Goal: Download file/media

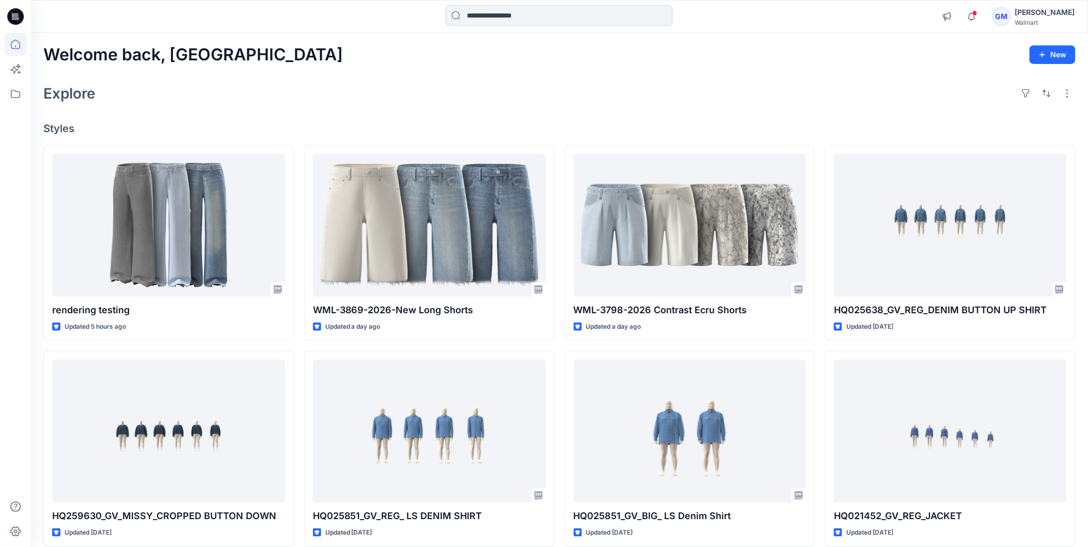
click at [499, 19] on input at bounding box center [559, 15] width 227 height 21
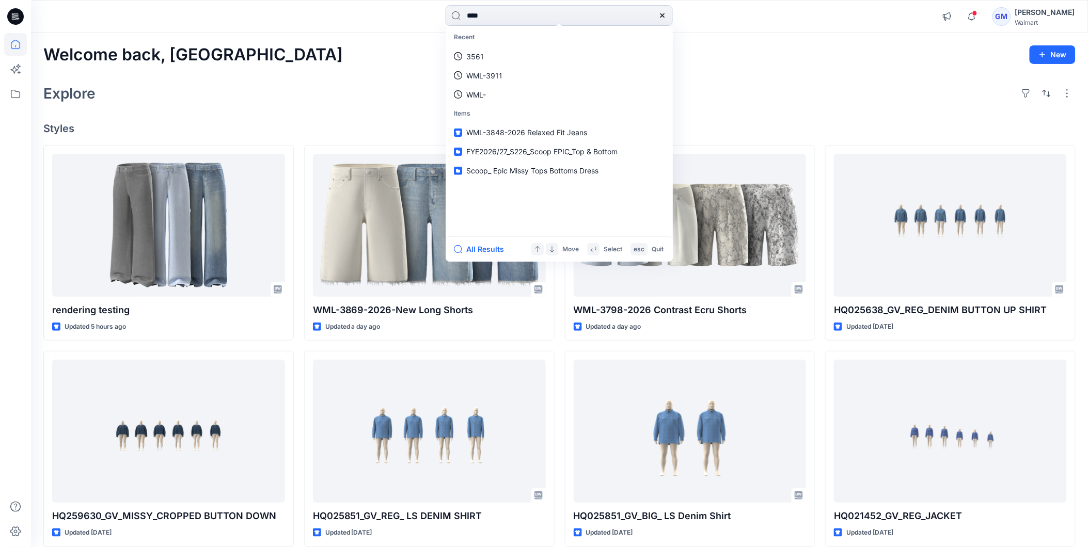
type input "****"
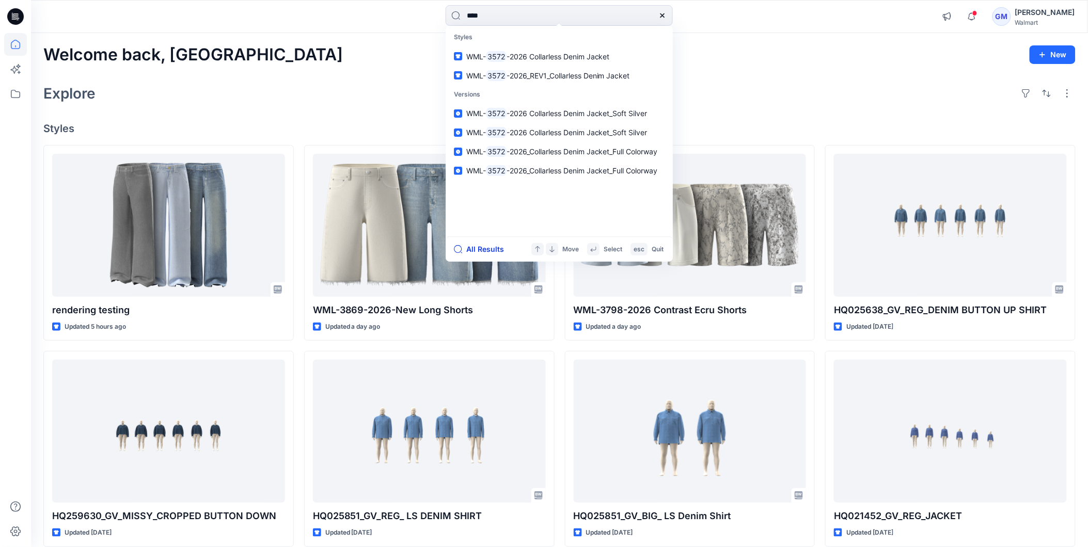
click at [476, 248] on button "All Results" at bounding box center [482, 249] width 57 height 12
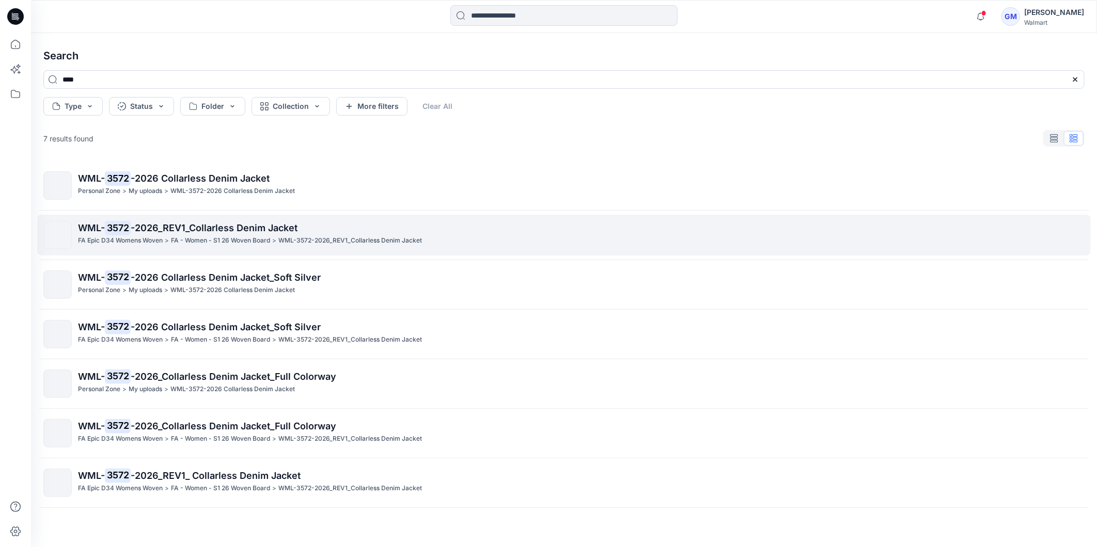
click at [155, 227] on span "-2026_REV1_Collarless Denim Jacket" at bounding box center [214, 228] width 167 height 11
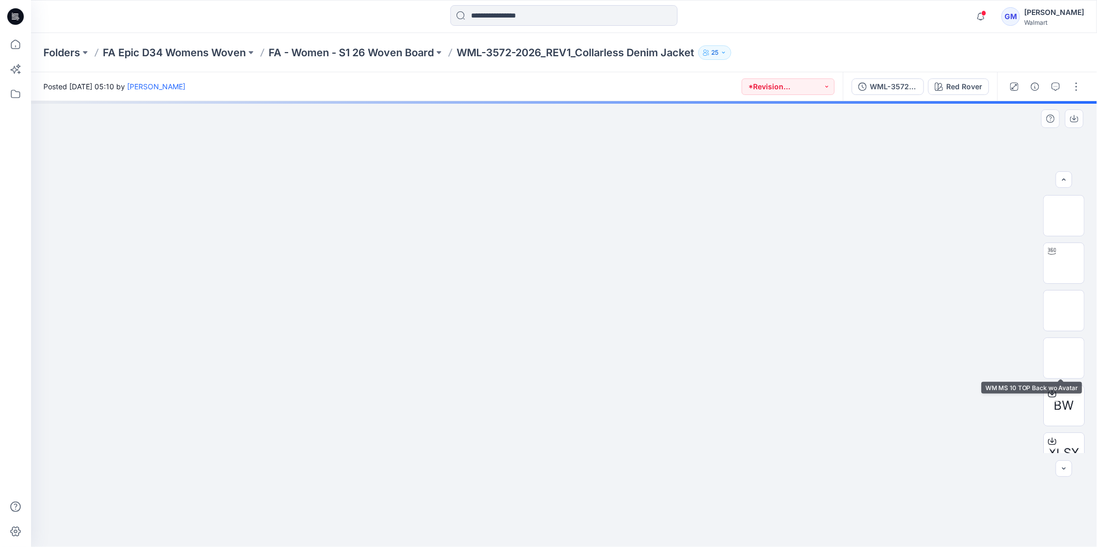
scroll to position [68, 0]
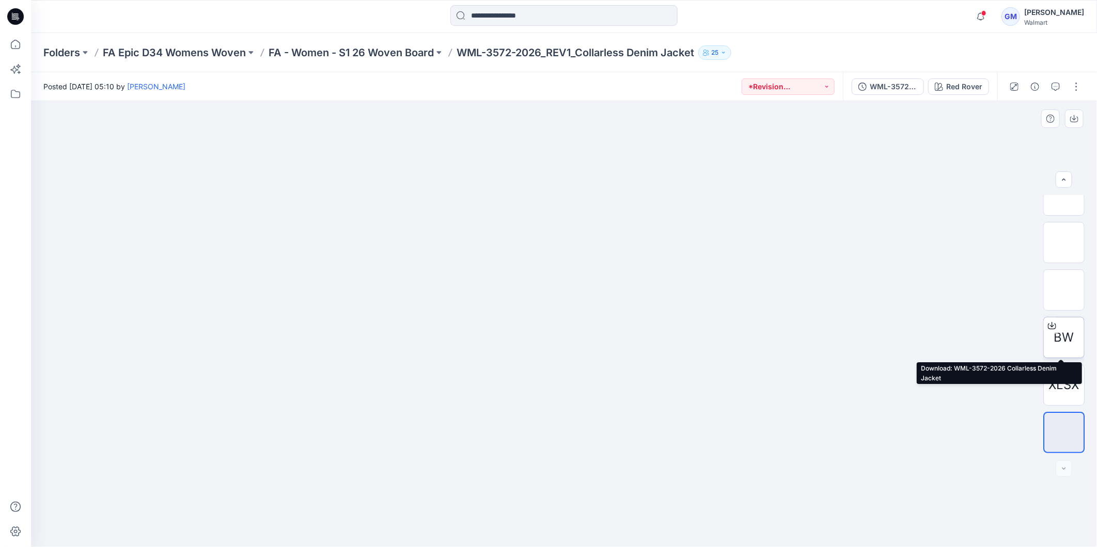
click at [1058, 334] on span "BW" at bounding box center [1064, 337] width 20 height 19
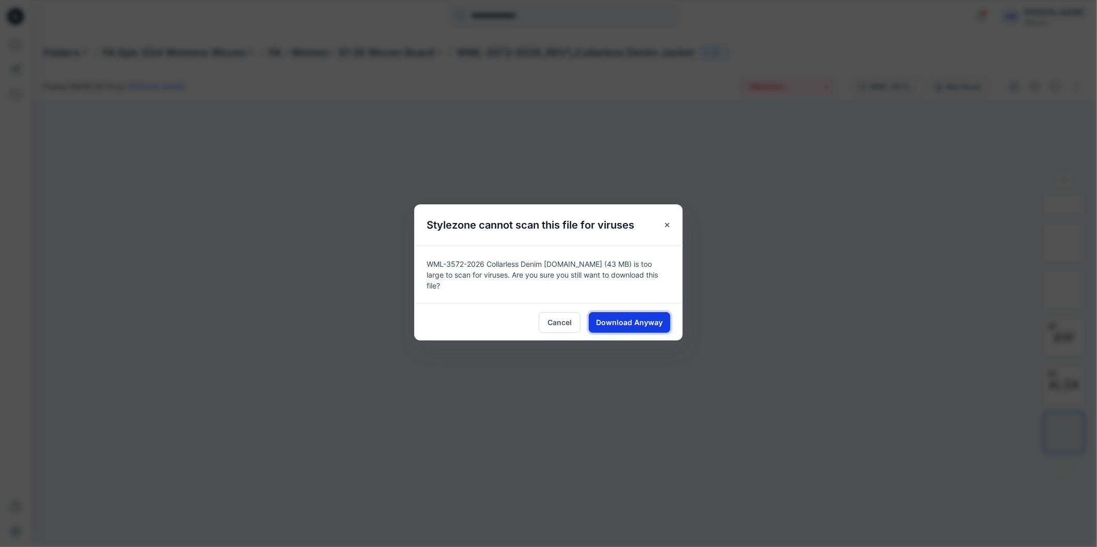
click at [641, 319] on span "Download Anyway" at bounding box center [629, 322] width 67 height 11
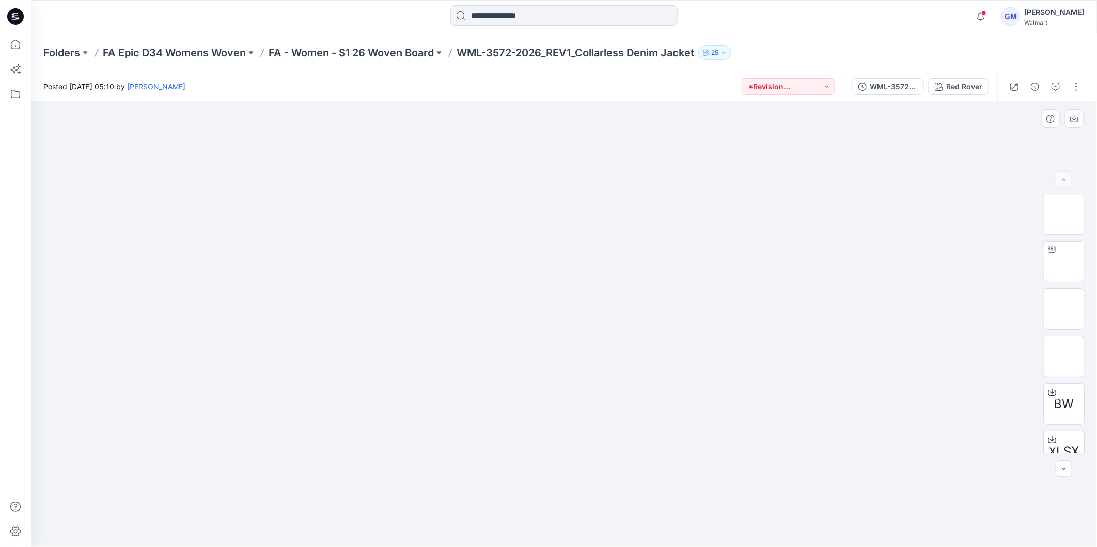
scroll to position [0, 0]
click at [1064, 263] on img at bounding box center [1064, 263] width 0 height 0
drag, startPoint x: 677, startPoint y: 507, endPoint x: 681, endPoint y: 469, distance: 38.4
click at [681, 469] on div at bounding box center [564, 324] width 1066 height 446
